Goal: Transaction & Acquisition: Purchase product/service

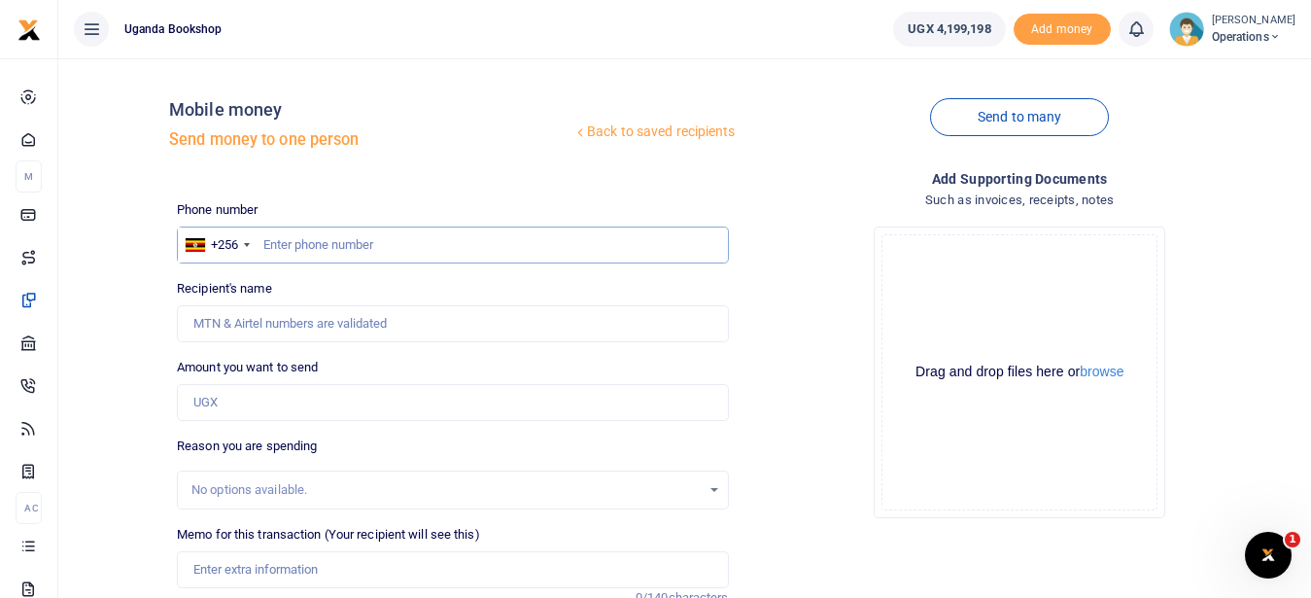
click at [293, 245] on input "text" at bounding box center [452, 244] width 551 height 37
type input "0701596612"
click at [259, 417] on input "Amount you want to send" at bounding box center [452, 402] width 551 height 37
type input "2"
type input "[PERSON_NAME]"
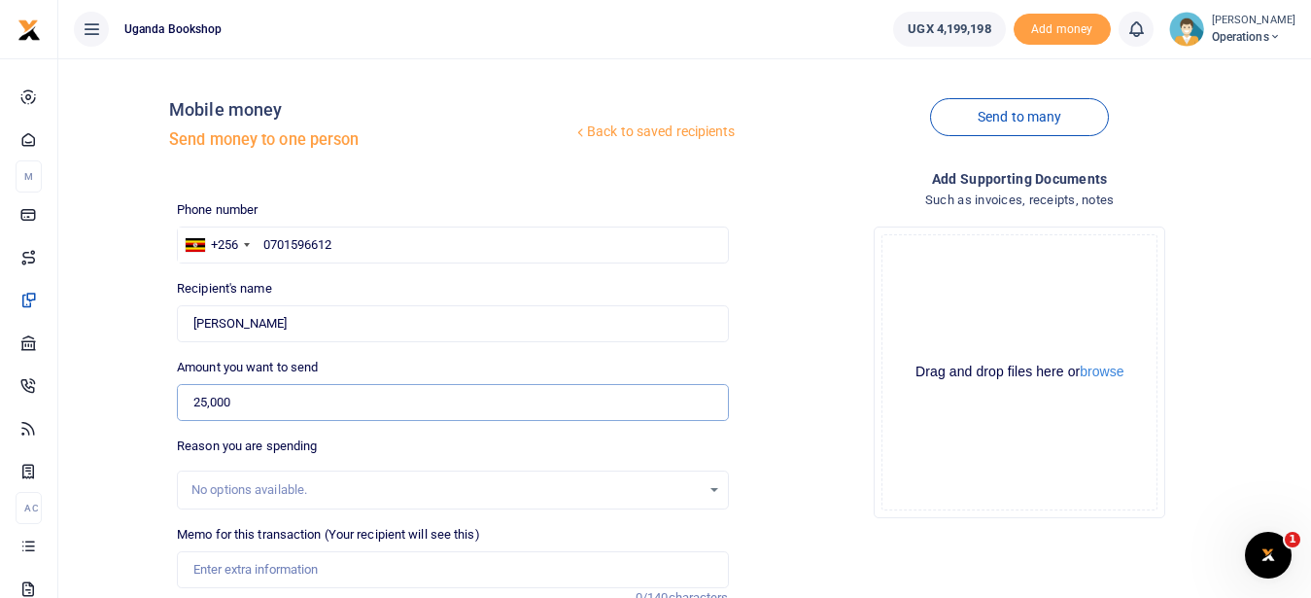
type input "25,000"
click at [303, 565] on input "Memo for this transaction (Your recipient will see this)" at bounding box center [452, 569] width 551 height 37
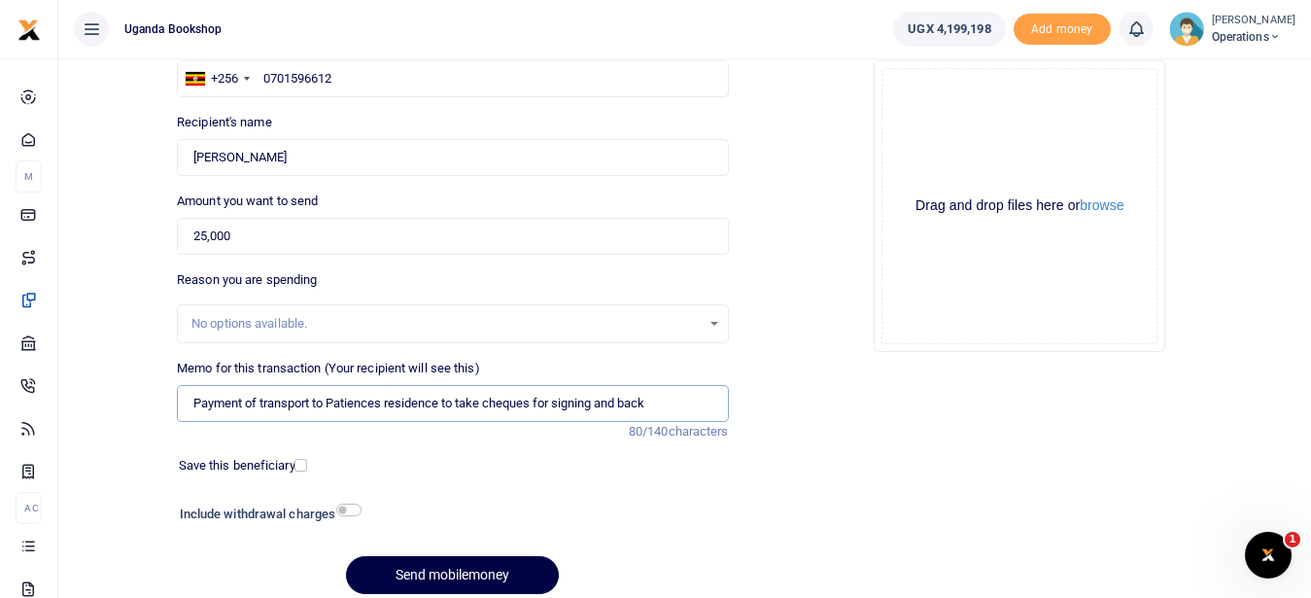
scroll to position [173, 0]
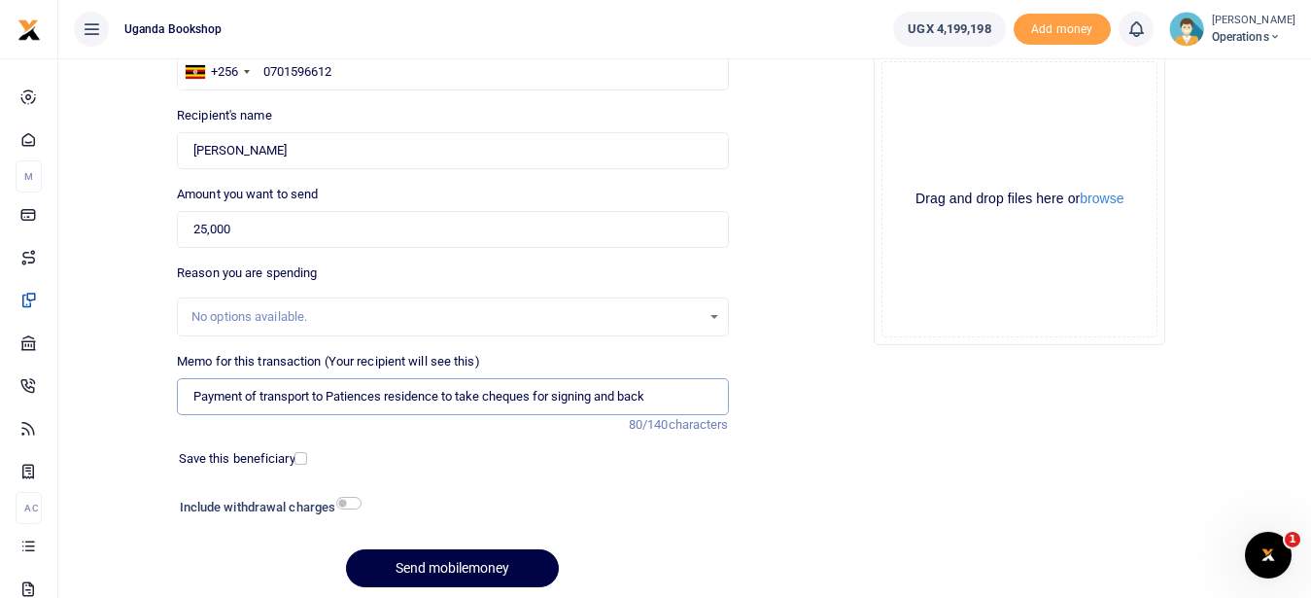
type input "Payment of transport to Patiences residence to take cheques for signing and back"
click at [352, 510] on h6 "Include withdrawal charges" at bounding box center [266, 507] width 173 height 16
click at [345, 505] on input "checkbox" at bounding box center [348, 502] width 25 height 13
checkbox input "true"
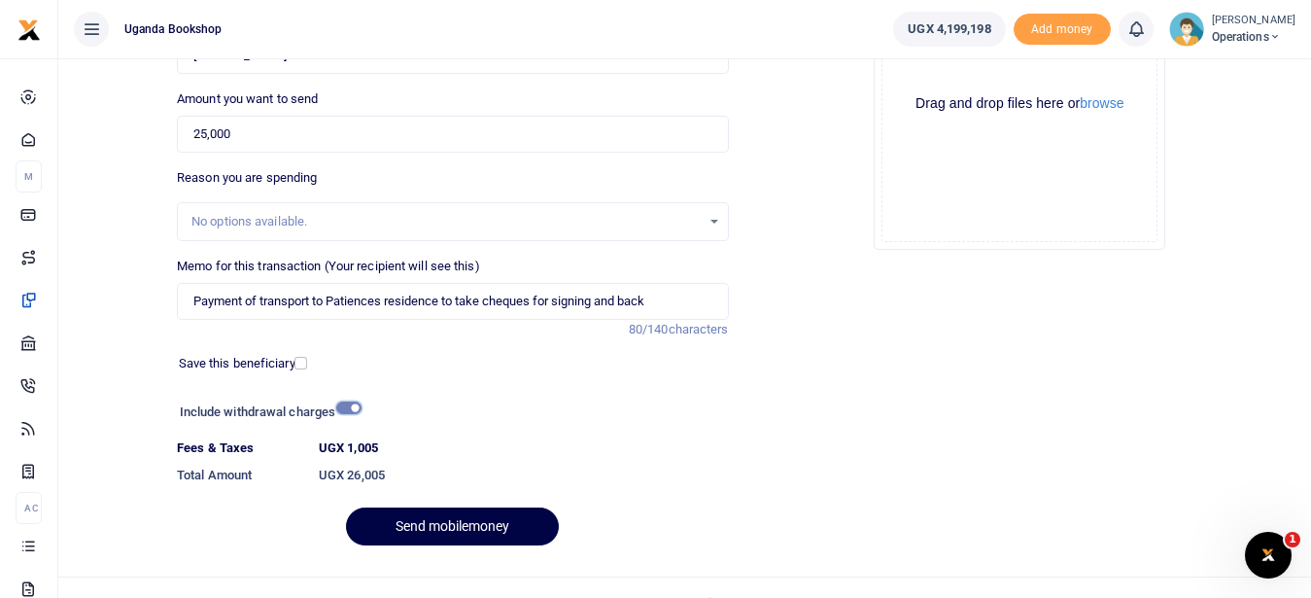
scroll to position [297, 0]
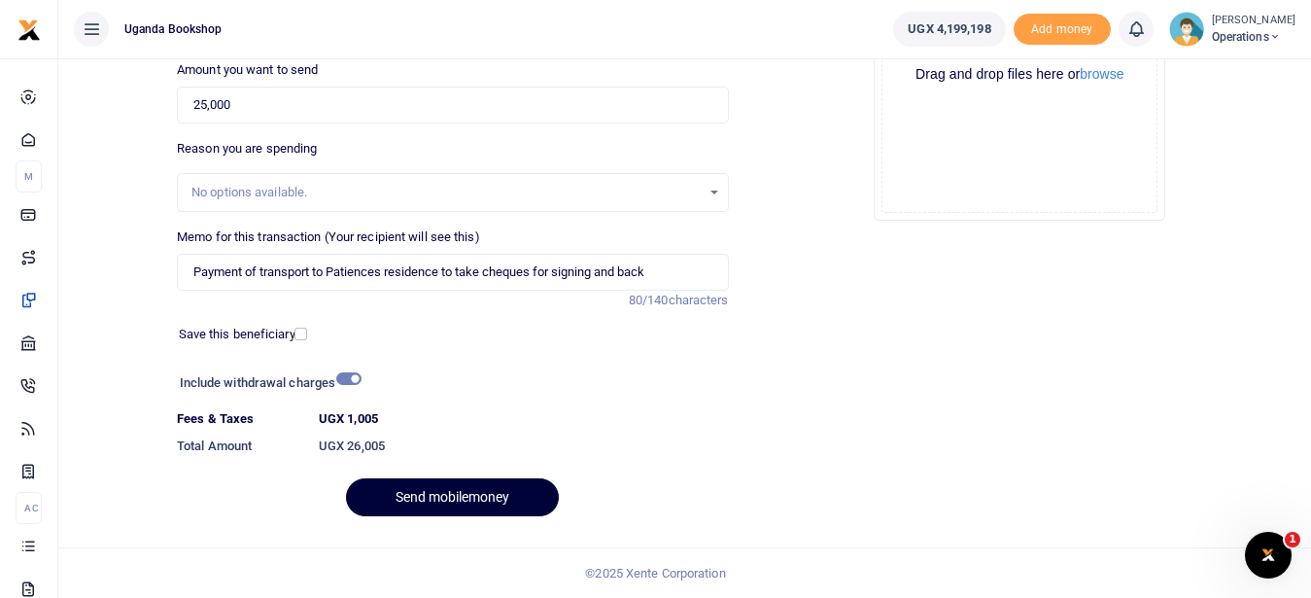
click at [511, 499] on button "Send mobilemoney" at bounding box center [452, 497] width 213 height 38
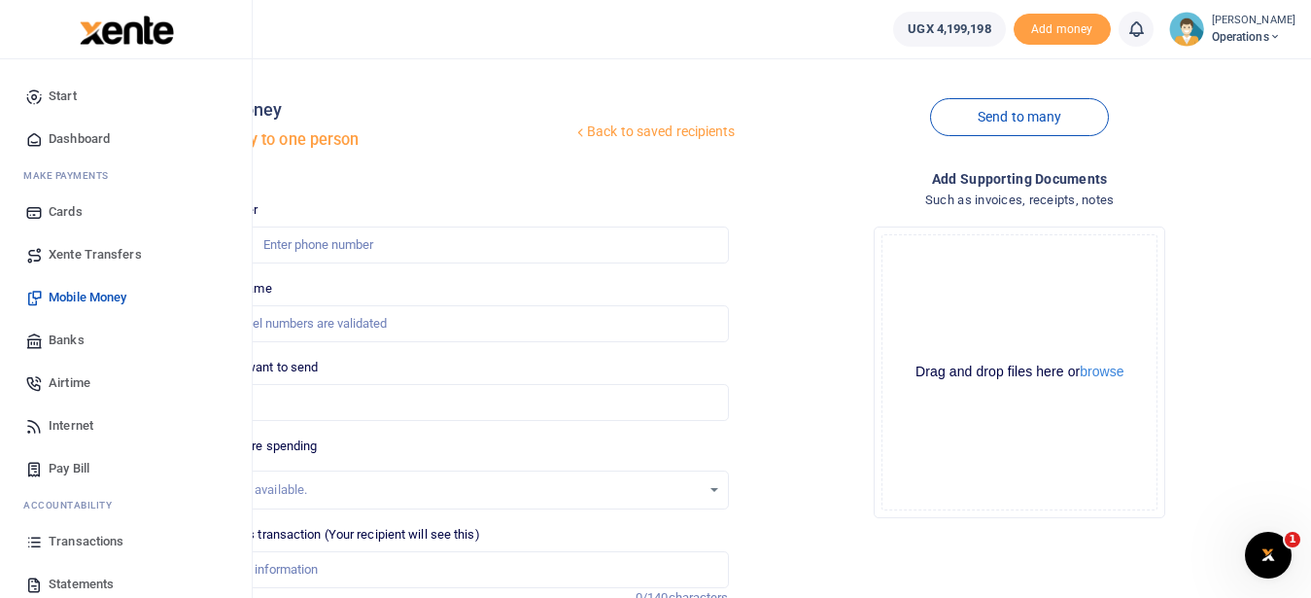
click at [117, 530] on link "Transactions" at bounding box center [126, 541] width 221 height 43
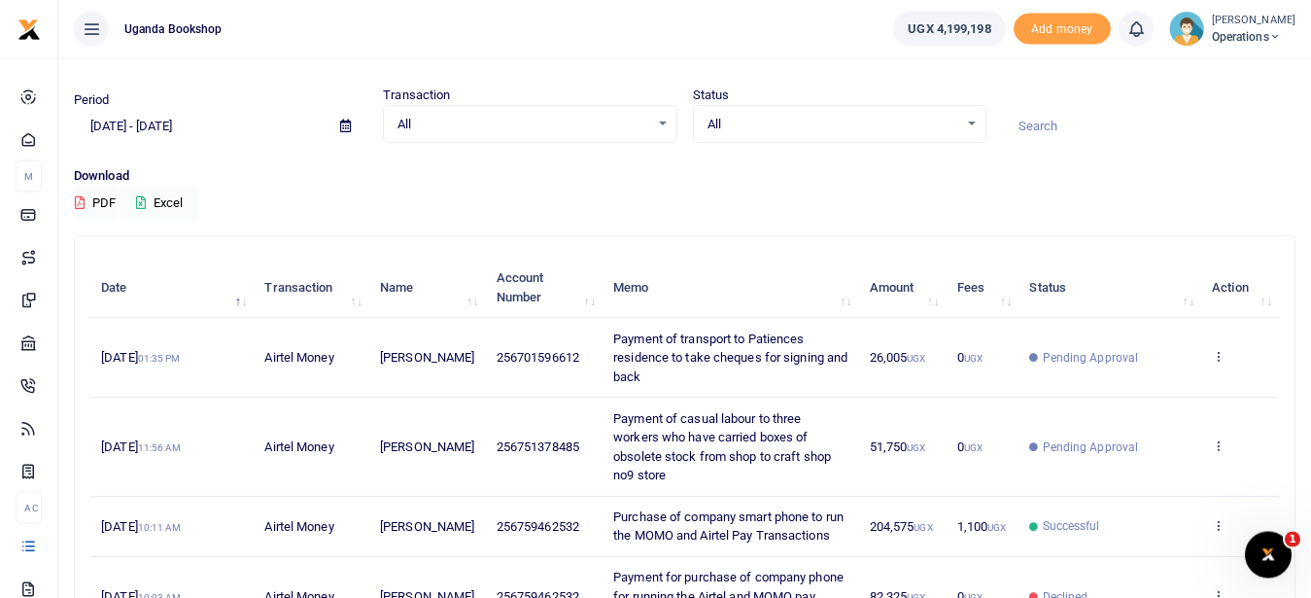
scroll to position [42, 0]
